Goal: Task Accomplishment & Management: Manage account settings

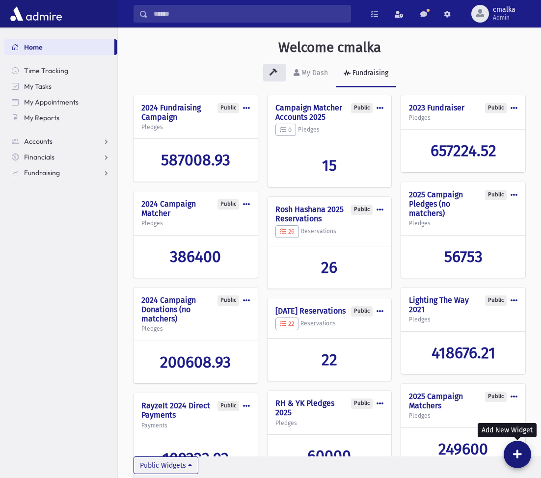
click at [518, 456] on icon at bounding box center [517, 455] width 9 height 10
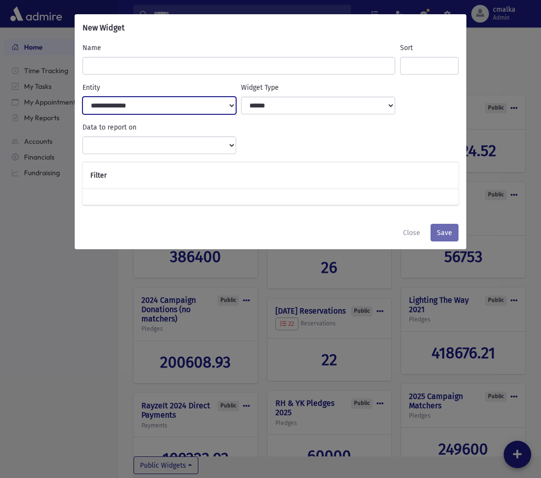
select select "***"
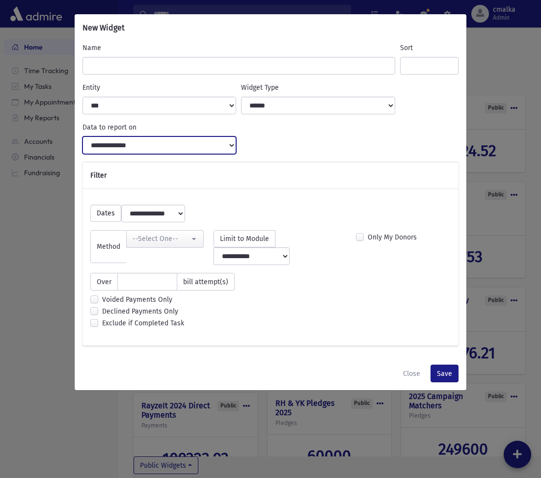
select select "**********"
click at [410, 365] on button "Close" at bounding box center [412, 374] width 30 height 18
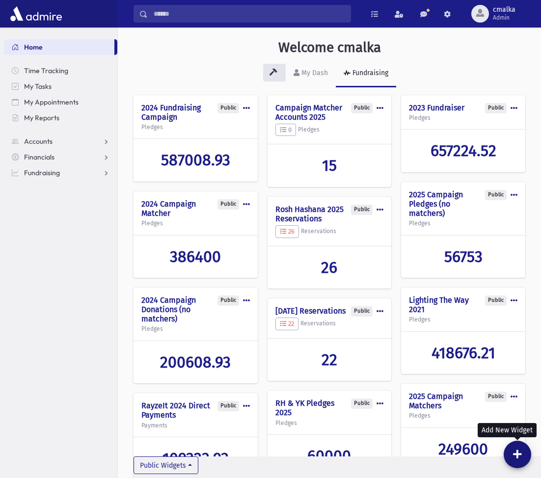
click at [514, 455] on icon at bounding box center [517, 455] width 9 height 10
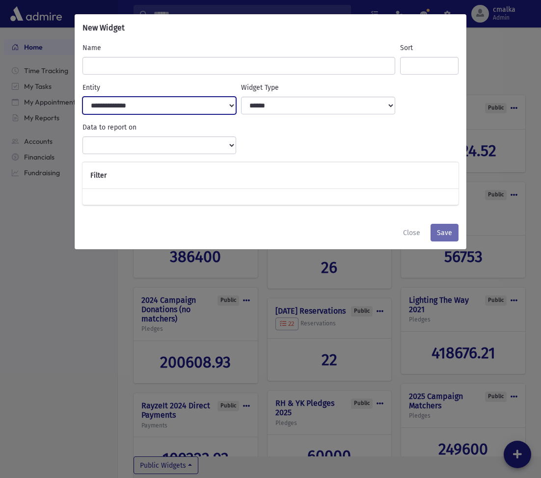
select select "***"
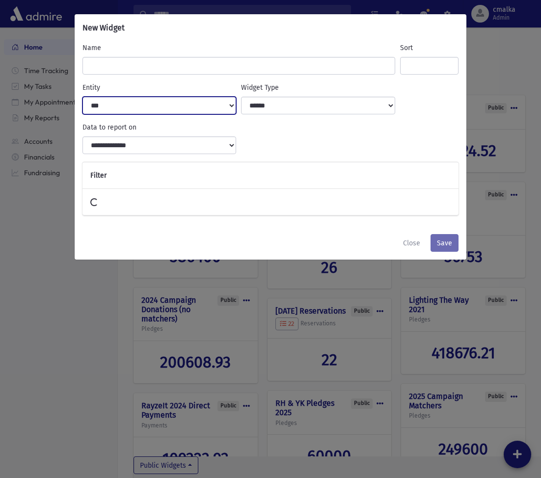
select select
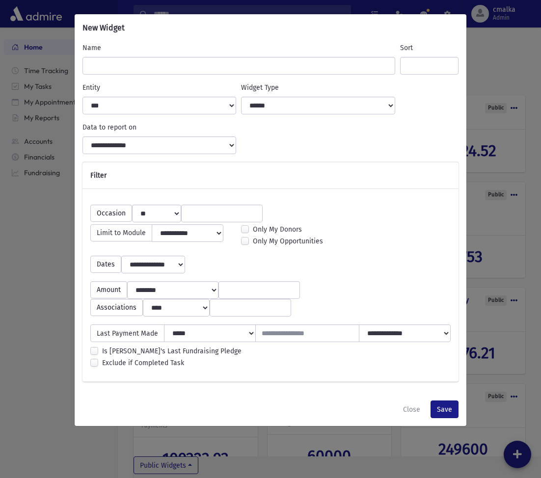
click at [208, 214] on input "search" at bounding box center [221, 214] width 69 height 10
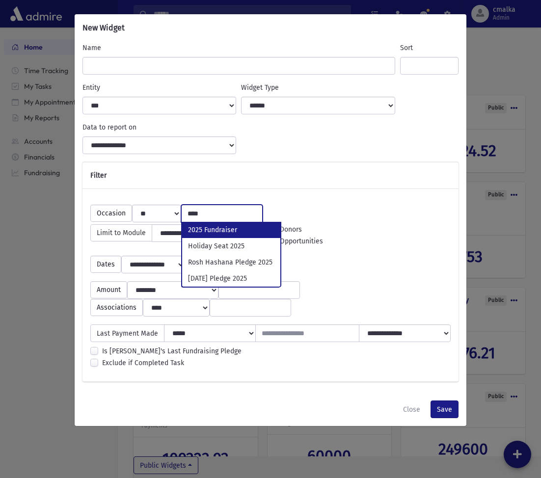
type input "****"
select select "***"
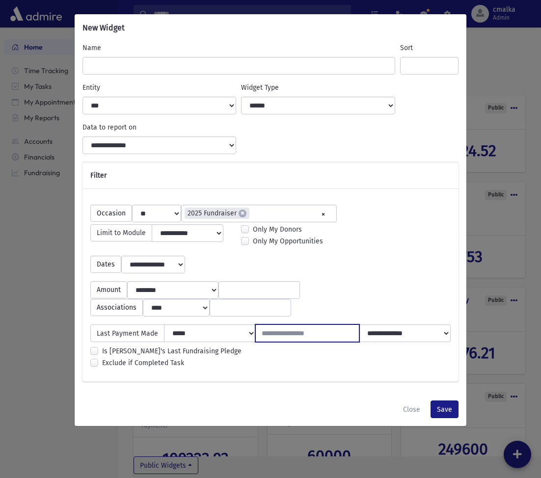
click at [320, 342] on input "number" at bounding box center [307, 333] width 105 height 18
click at [349, 342] on input "*" at bounding box center [307, 333] width 105 height 18
type input "*"
click at [349, 342] on input "*" at bounding box center [307, 333] width 105 height 18
click at [411, 418] on button "Close" at bounding box center [412, 410] width 30 height 18
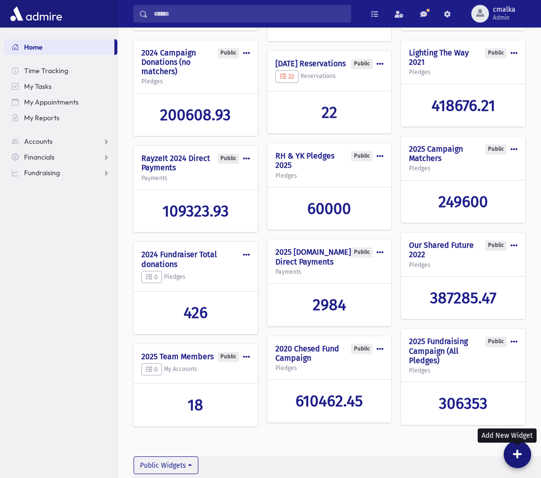
scroll to position [253, 0]
click at [118, 271] on div "Welcome cmalka My Dash Fundraising Public Edit Delete Make Private 2024 Fundrai…" at bounding box center [329, 118] width 423 height 676
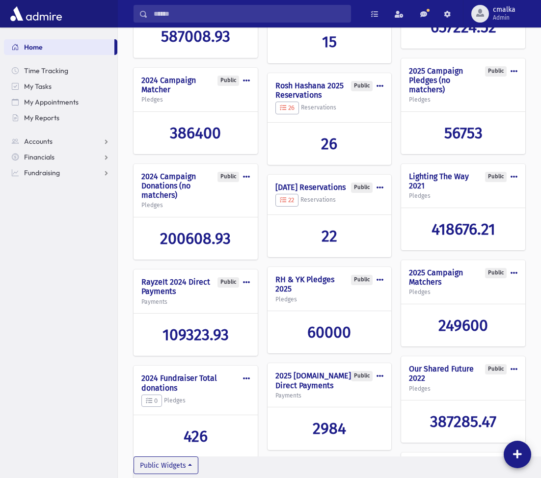
scroll to position [122, 0]
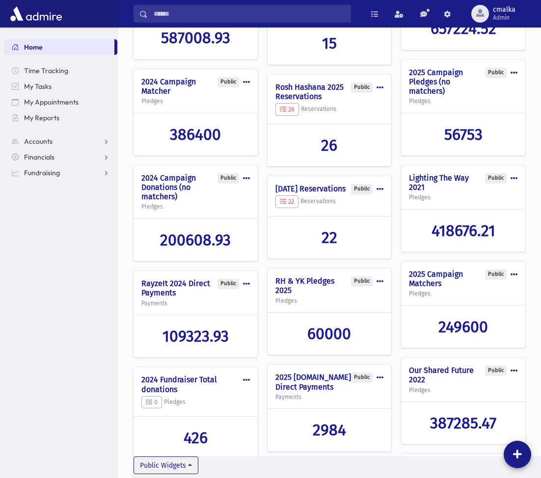
click at [244, 377] on span at bounding box center [246, 379] width 7 height 7
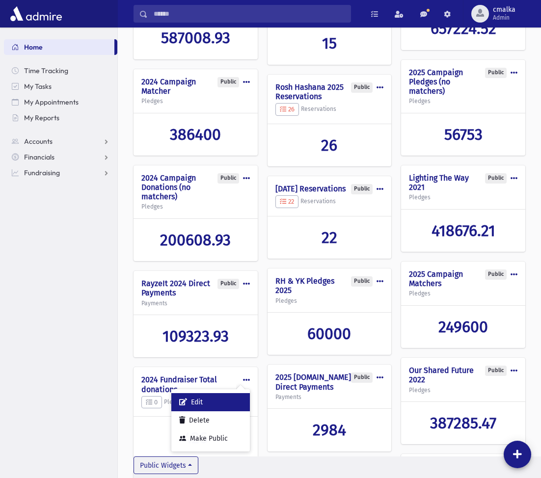
click at [207, 402] on button "Edit" at bounding box center [210, 402] width 79 height 18
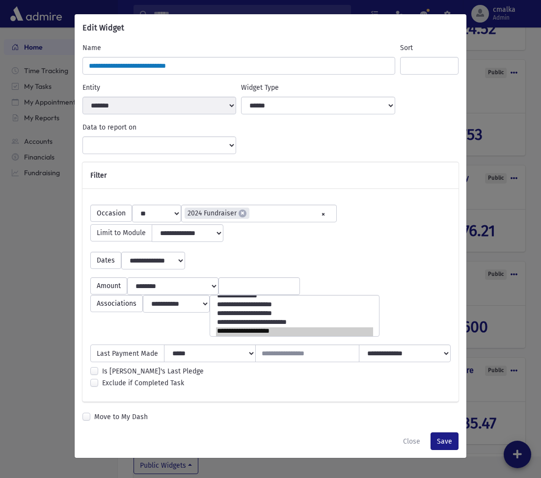
select select "*****"
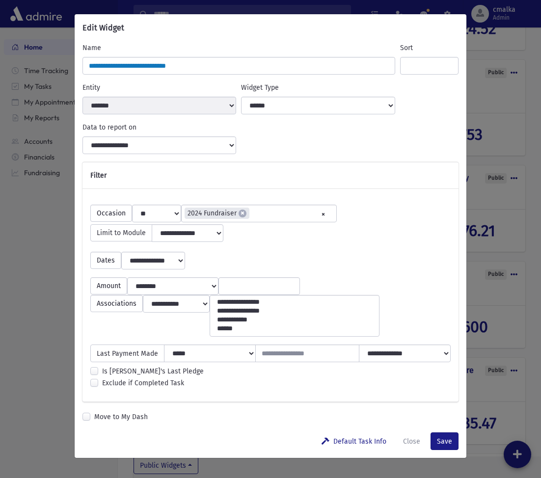
scroll to position [6, 0]
click at [417, 448] on button "Close" at bounding box center [412, 441] width 30 height 18
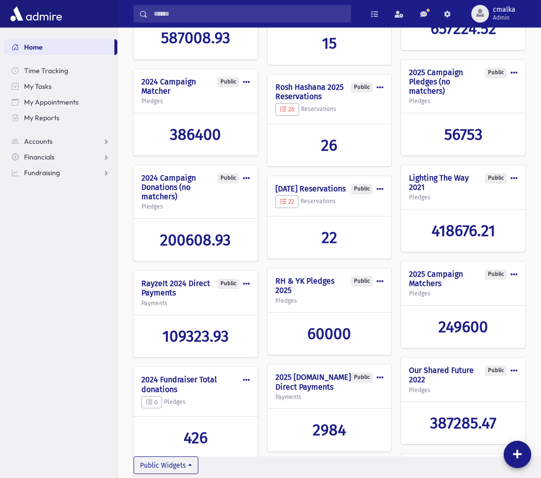
click at [40, 312] on section "Home Time Tracking My Tasks My Appointments My Reports Accounts Accounts Accoun…" at bounding box center [58, 252] width 117 height 451
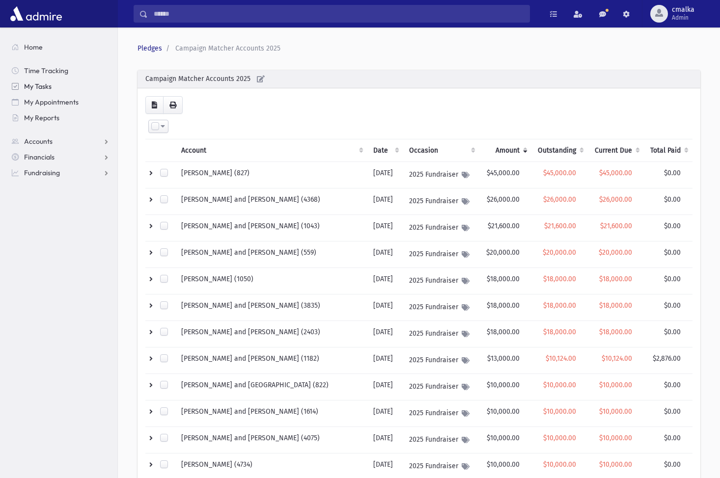
scroll to position [170, 0]
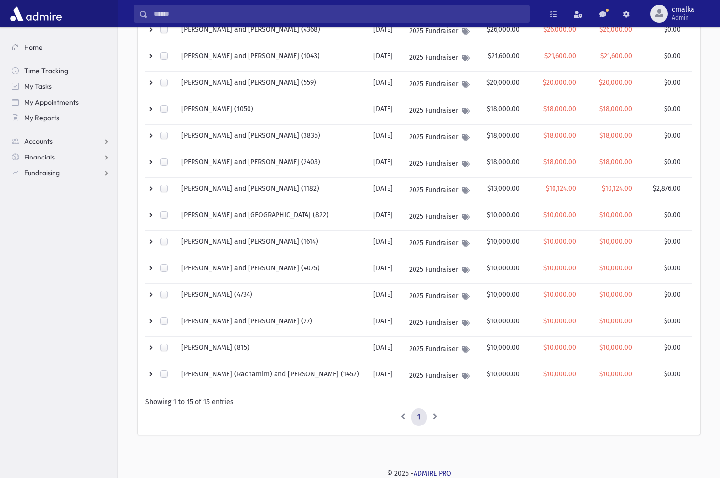
click at [27, 44] on span "Home" at bounding box center [33, 47] width 19 height 9
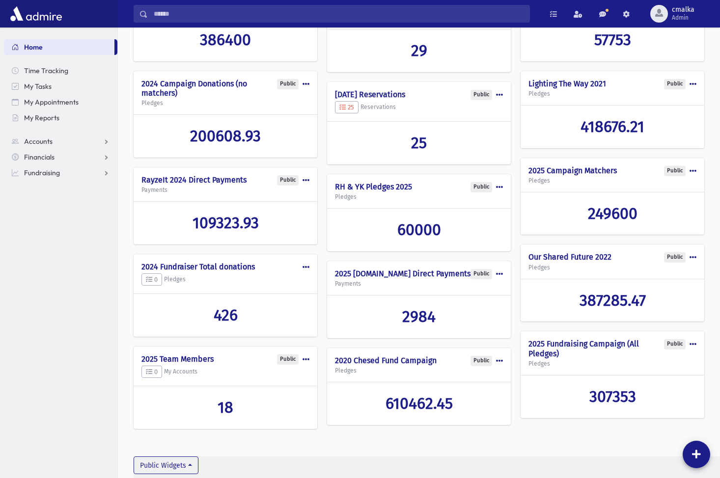
scroll to position [197, 0]
click at [224, 408] on span "18" at bounding box center [225, 408] width 16 height 19
click at [619, 223] on span "249600" at bounding box center [613, 214] width 50 height 19
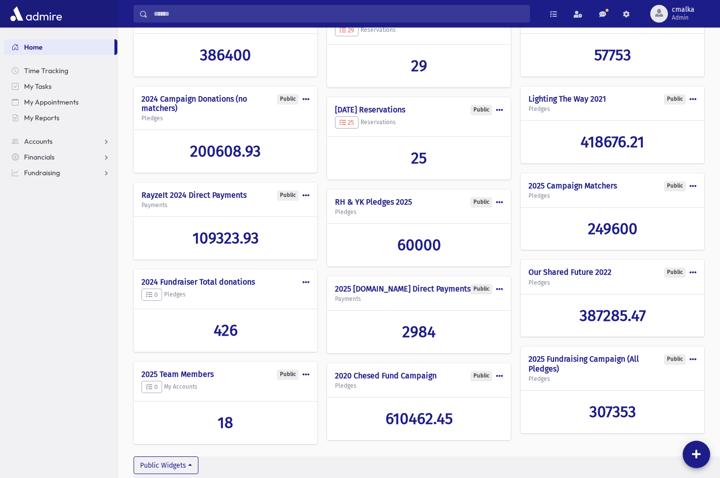
scroll to position [186, 0]
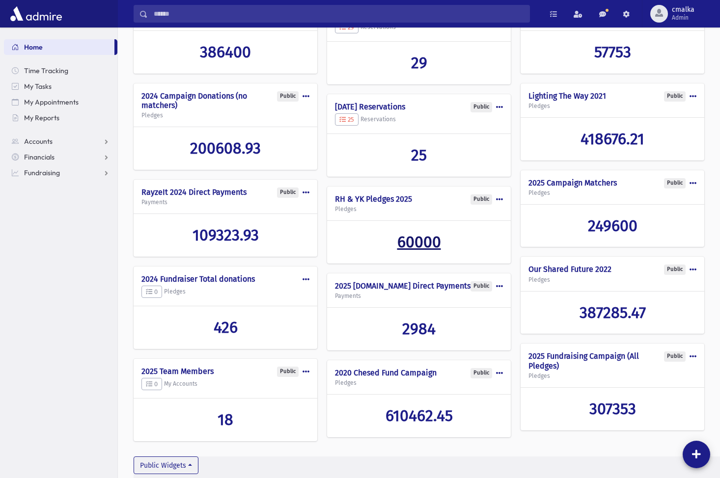
click at [425, 245] on span "60000" at bounding box center [419, 242] width 44 height 19
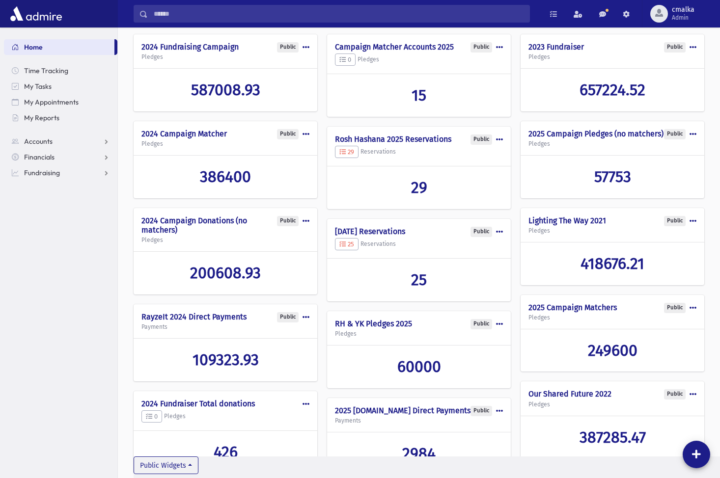
scroll to position [54, 0]
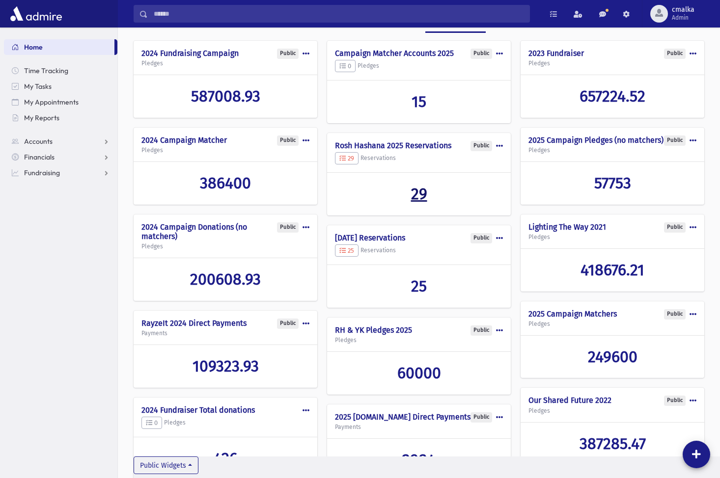
click at [422, 196] on span "29" at bounding box center [419, 194] width 16 height 19
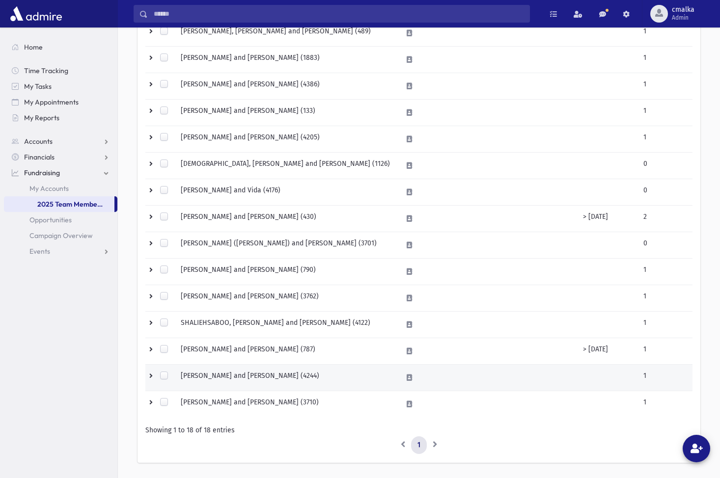
scroll to position [249, 0]
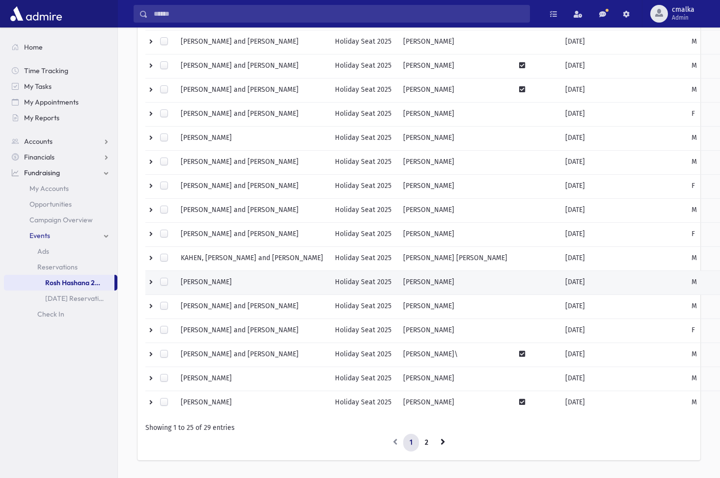
scroll to position [357, 0]
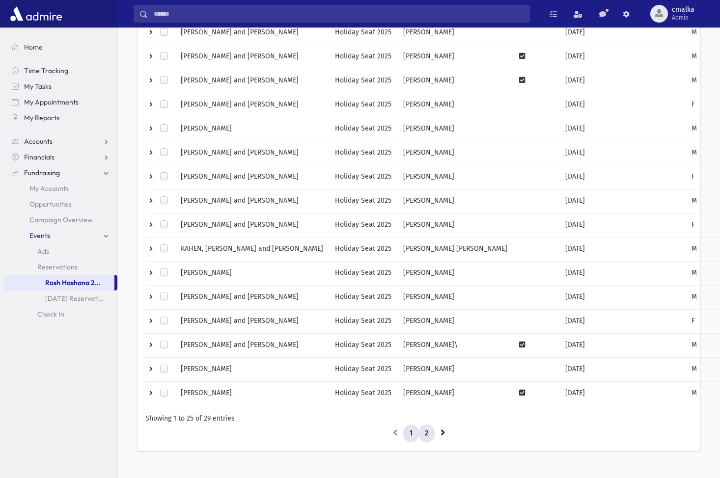
click at [427, 435] on link "2" at bounding box center [426, 434] width 16 height 18
